Goal: Task Accomplishment & Management: Understand process/instructions

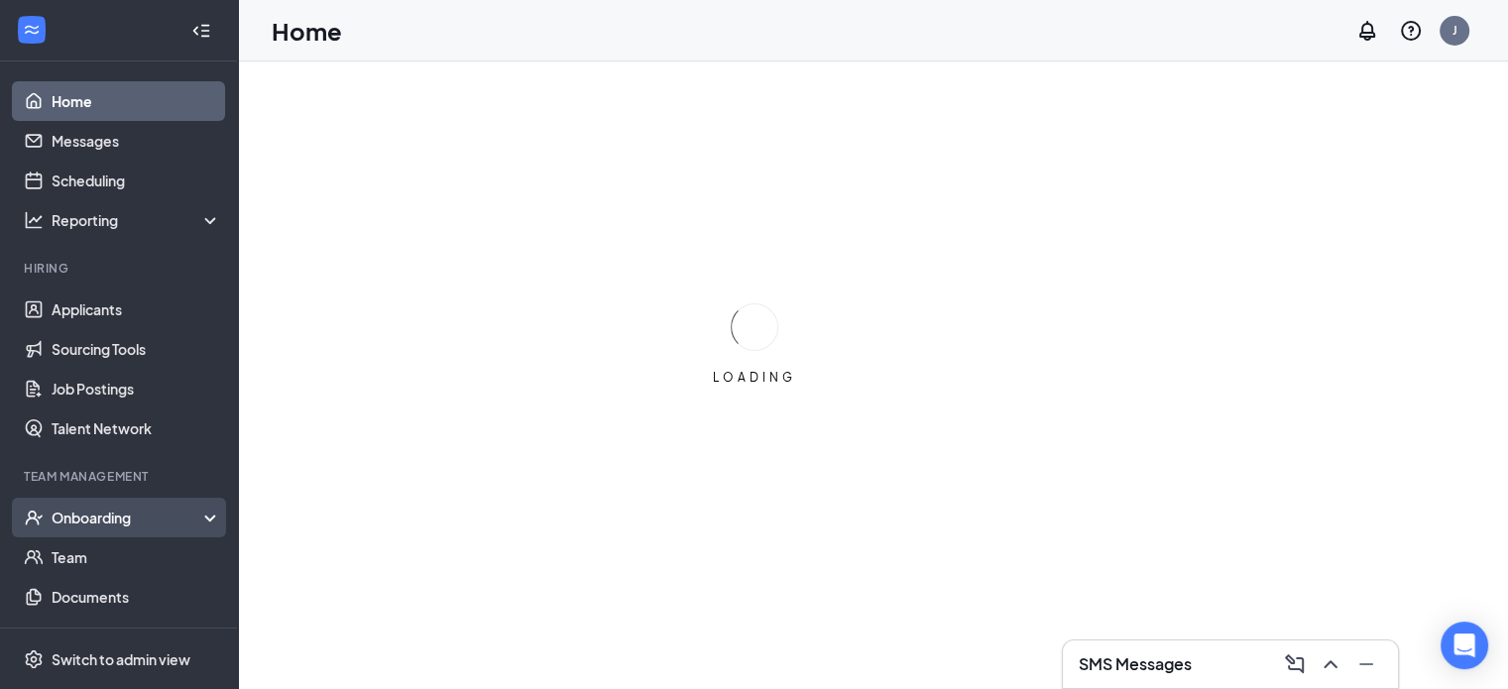
click at [78, 519] on div "Onboarding" at bounding box center [128, 518] width 153 height 20
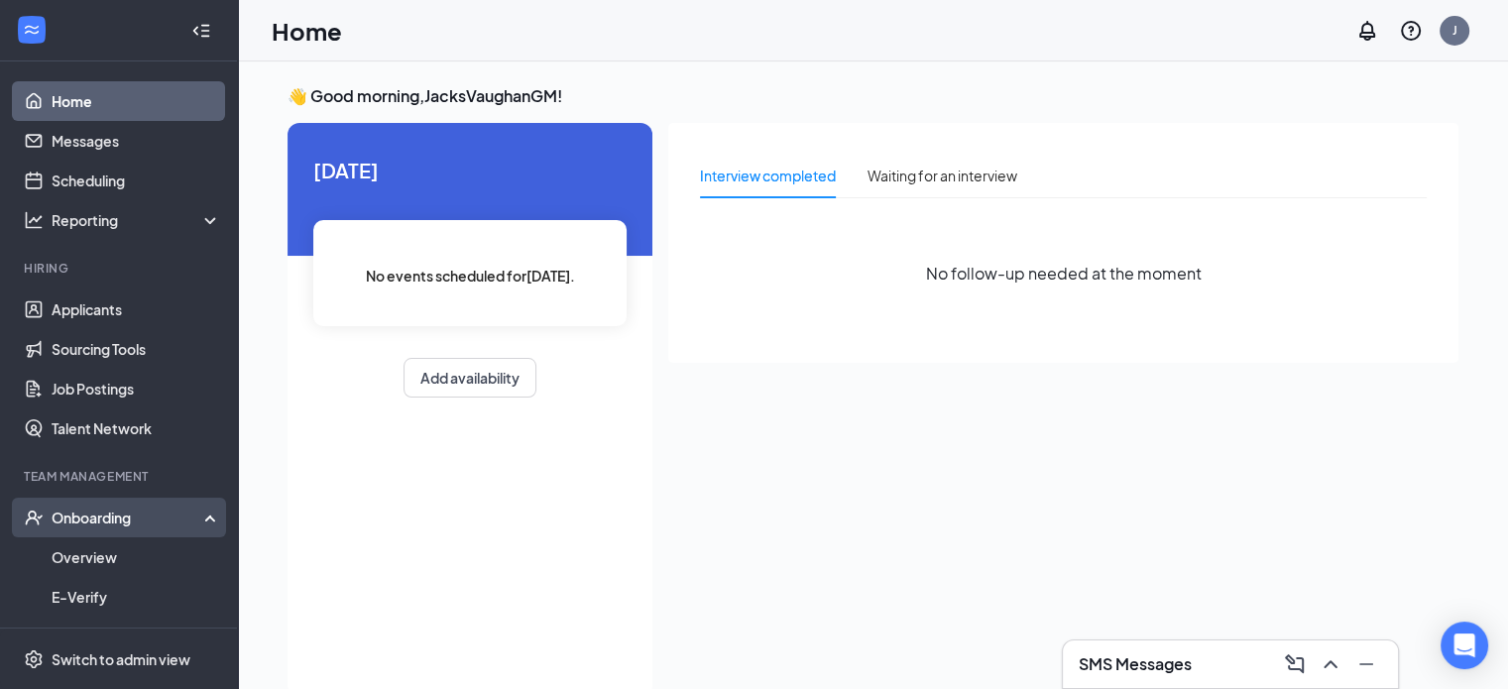
click at [110, 517] on div "Onboarding" at bounding box center [128, 518] width 153 height 20
click at [82, 566] on link "Overview" at bounding box center [137, 557] width 170 height 40
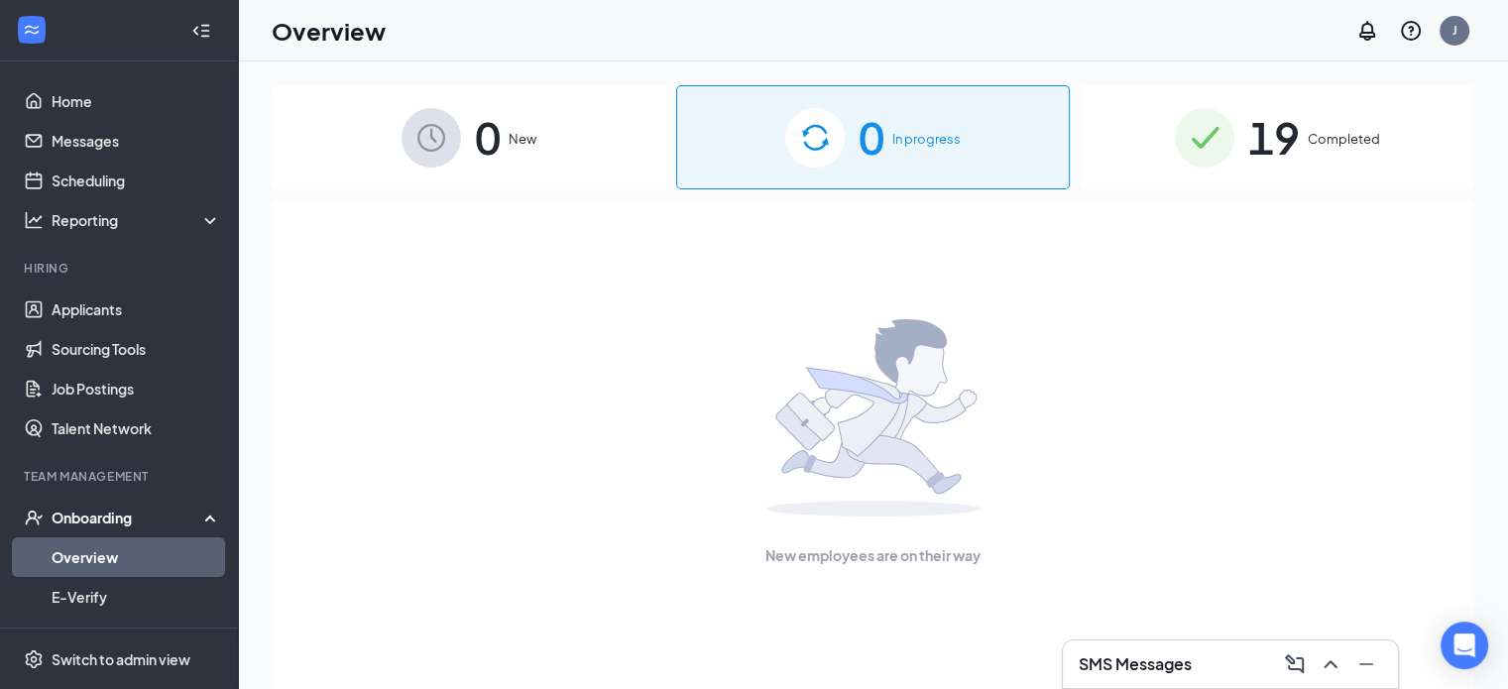
click at [1279, 140] on span "19" at bounding box center [1274, 137] width 52 height 68
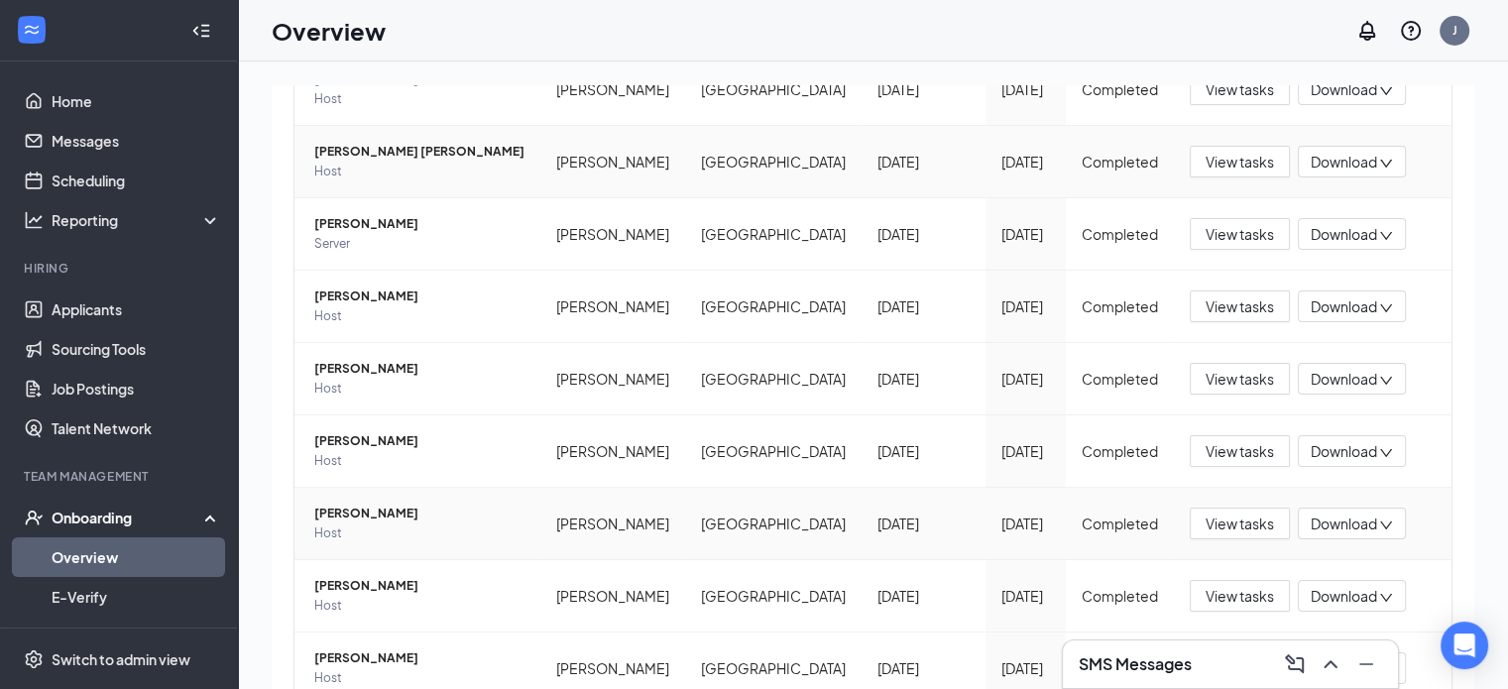
scroll to position [434, 0]
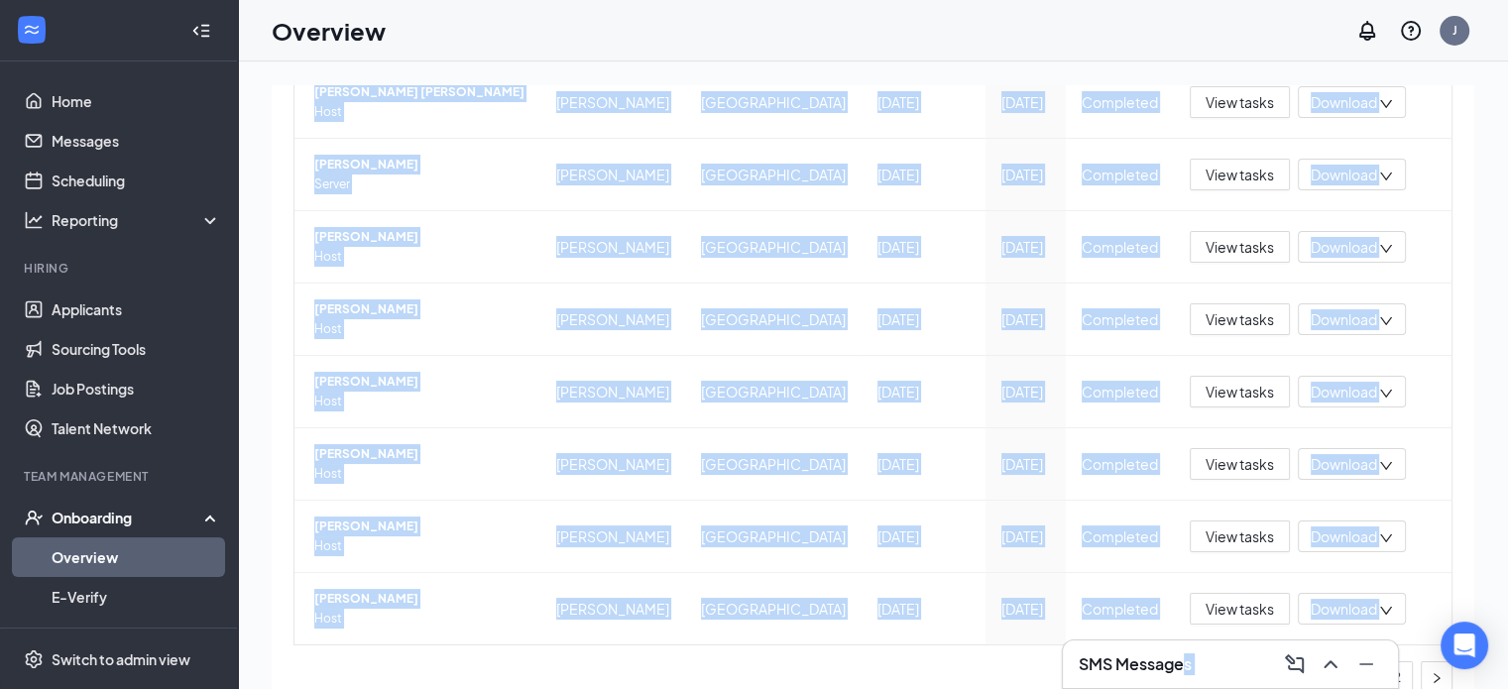
drag, startPoint x: 1186, startPoint y: 652, endPoint x: 712, endPoint y: 697, distance: 476.1
click at [712, 688] on html "Home Messages Scheduling Reporting Hiring Applicants Sourcing Tools Job Posting…" at bounding box center [754, 344] width 1508 height 689
click at [1137, 661] on ul "1 2" at bounding box center [873, 677] width 1159 height 32
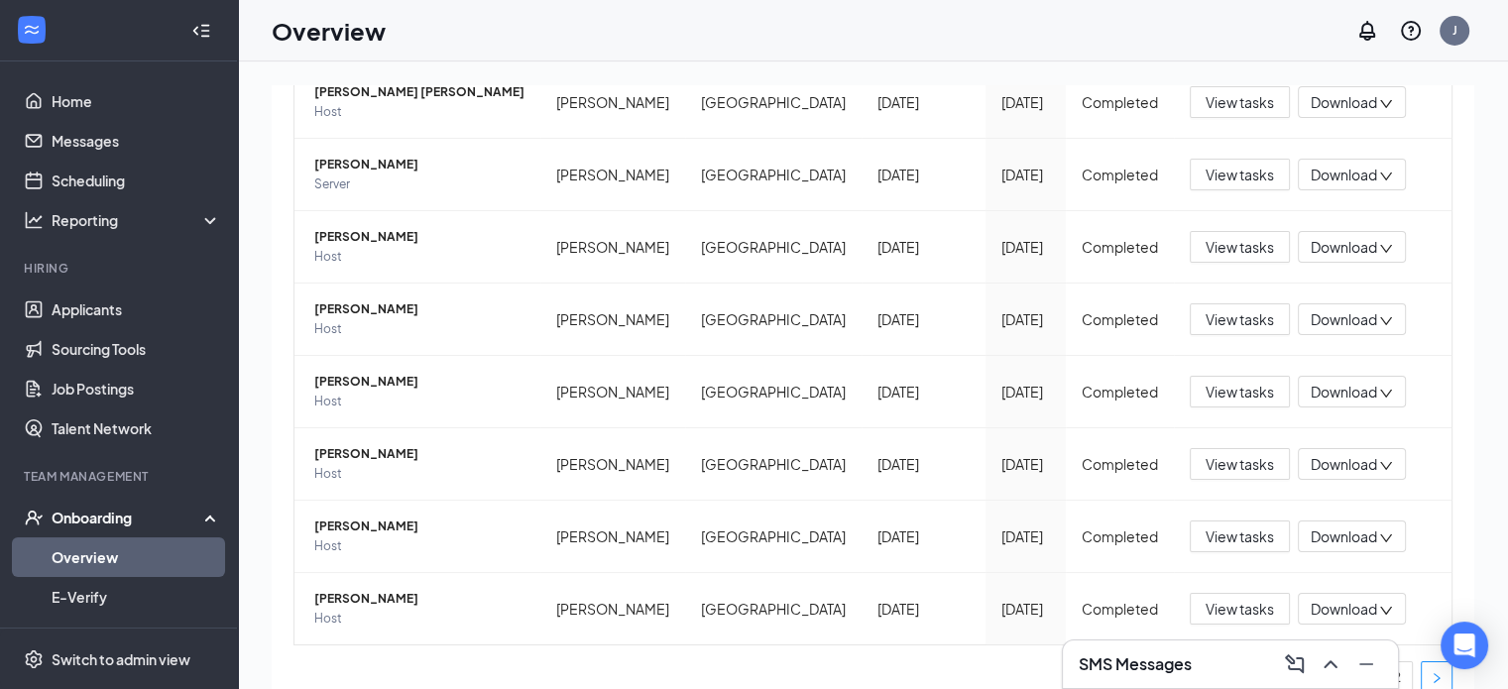
click at [1431, 672] on icon "right" at bounding box center [1437, 678] width 12 height 12
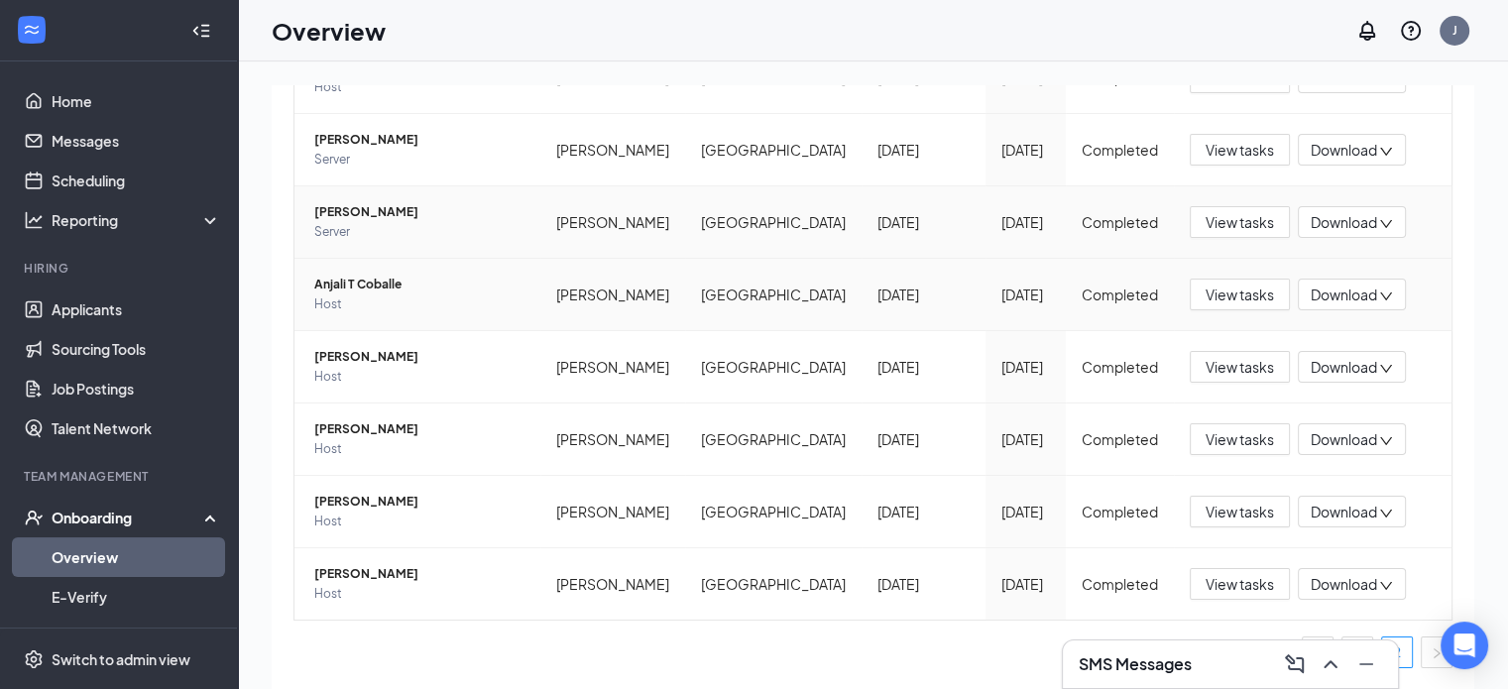
scroll to position [362, 0]
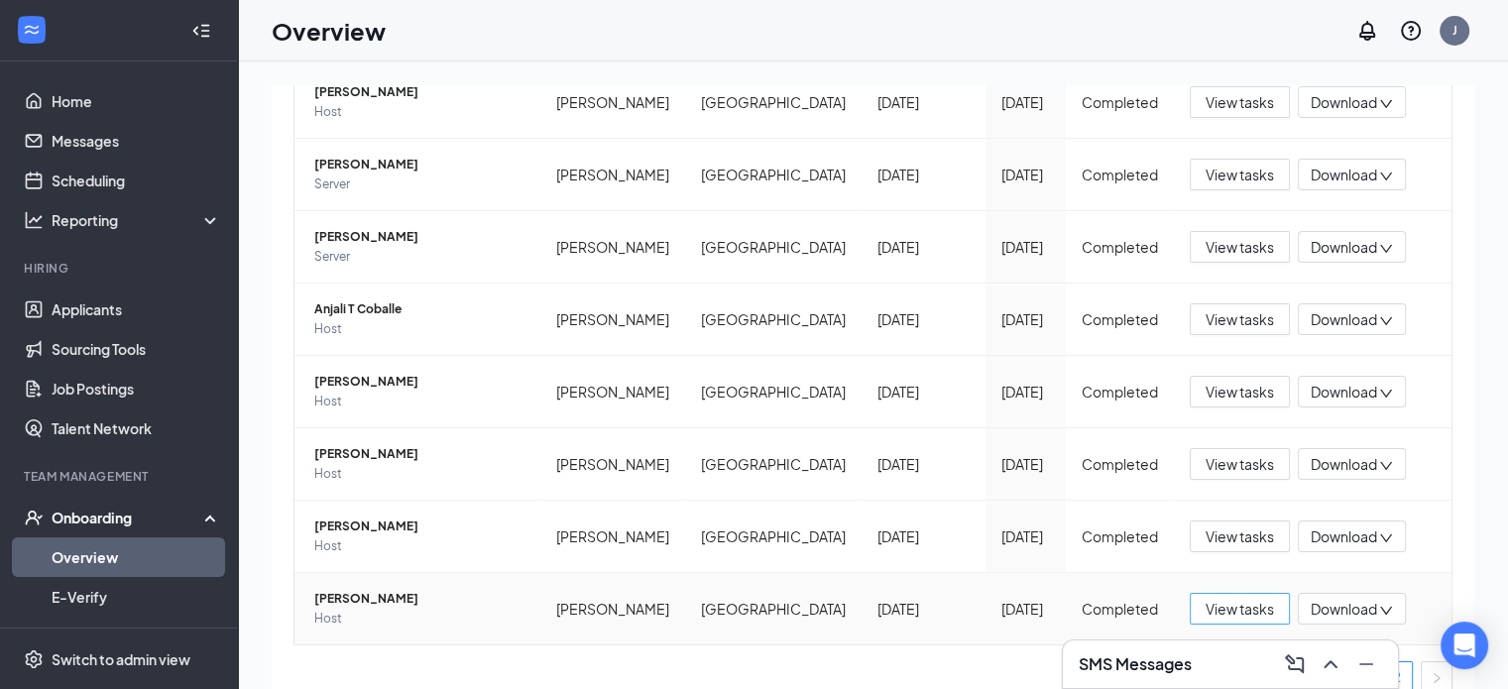
click at [1238, 598] on span "View tasks" at bounding box center [1240, 609] width 68 height 22
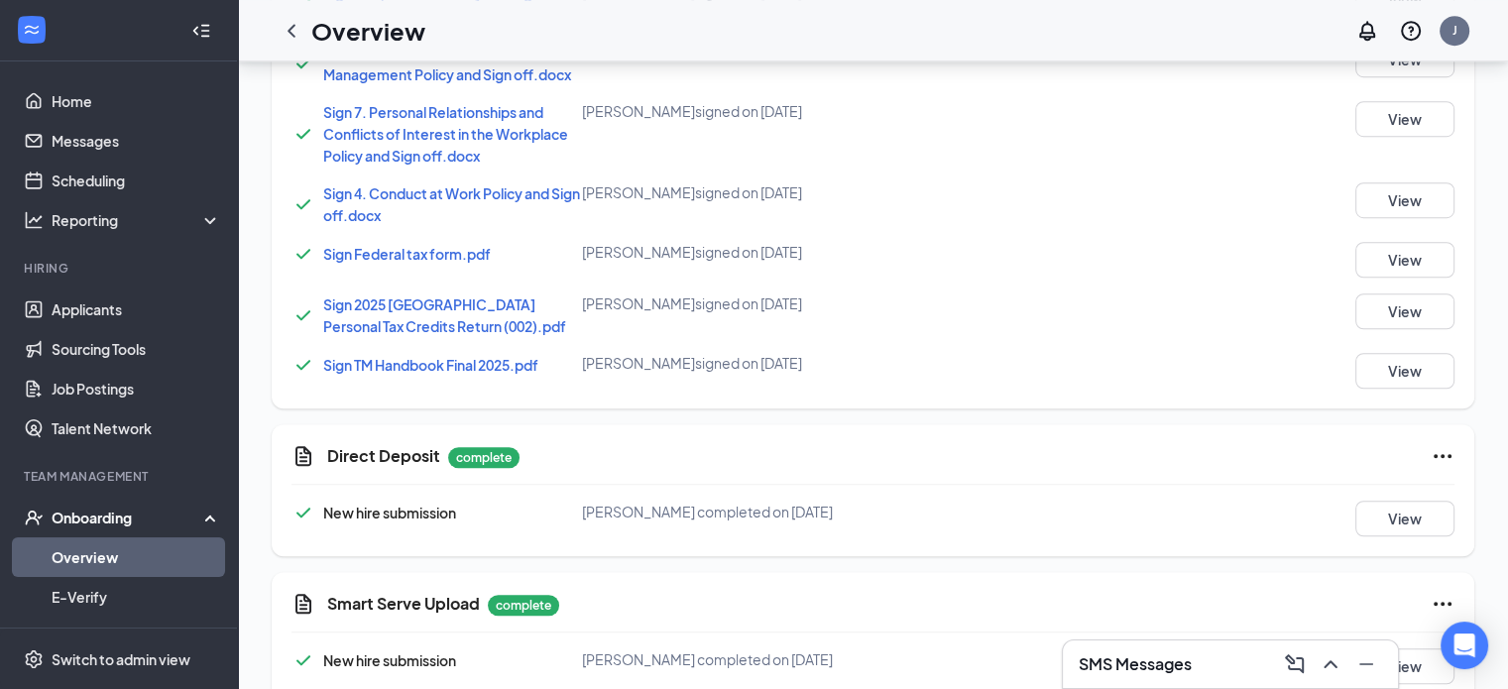
scroll to position [1436, 0]
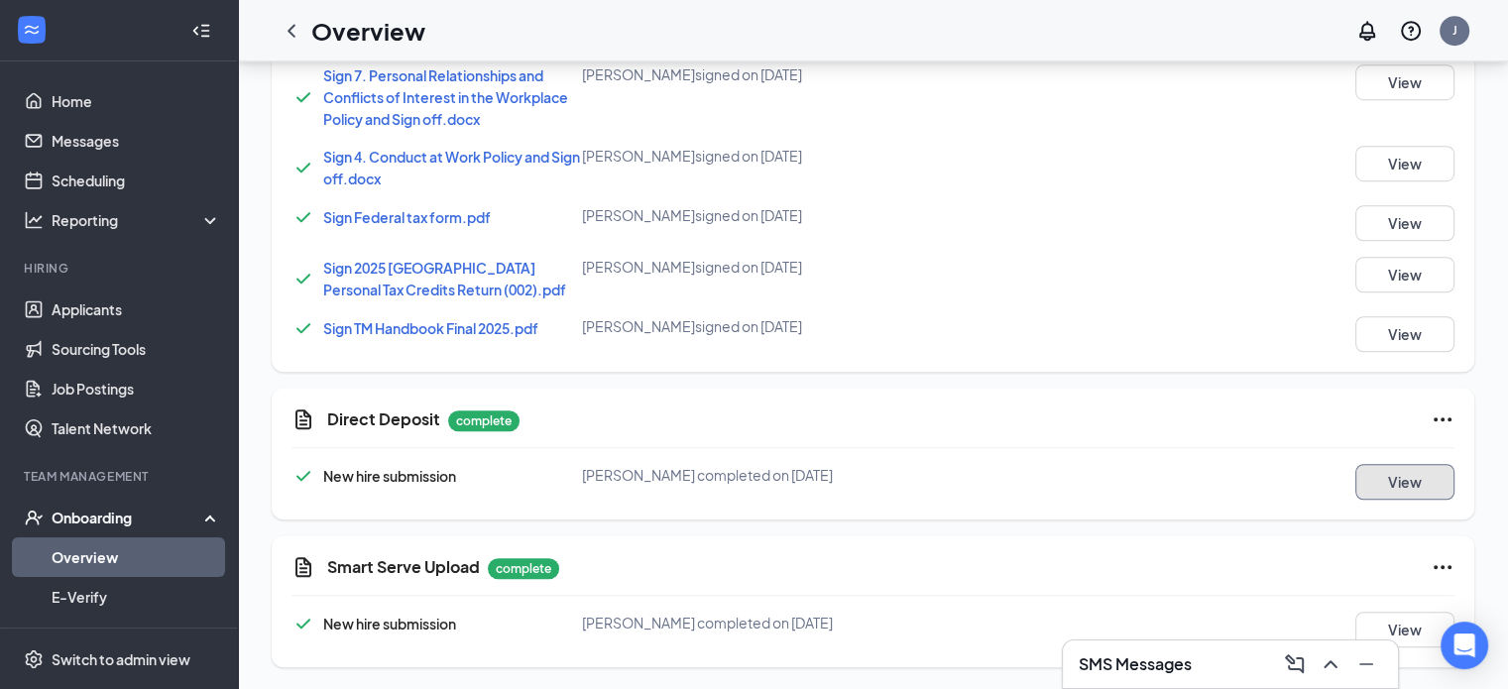
click at [1392, 487] on button "View" at bounding box center [1405, 482] width 99 height 36
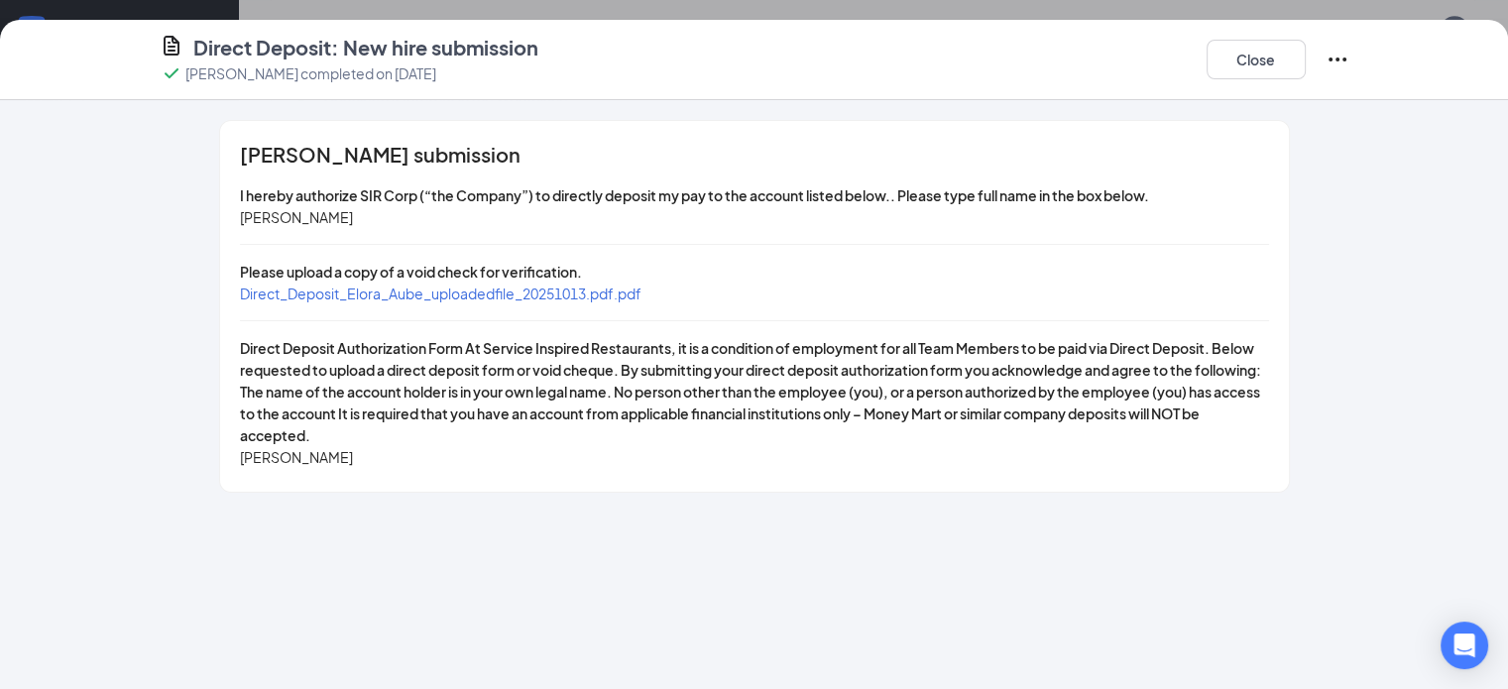
click at [404, 293] on span "Direct_Deposit_Elora_Aube_uploadedfile_20251013.pdf.pdf" at bounding box center [441, 294] width 402 height 18
